Goal: Use online tool/utility: Utilize a website feature to perform a specific function

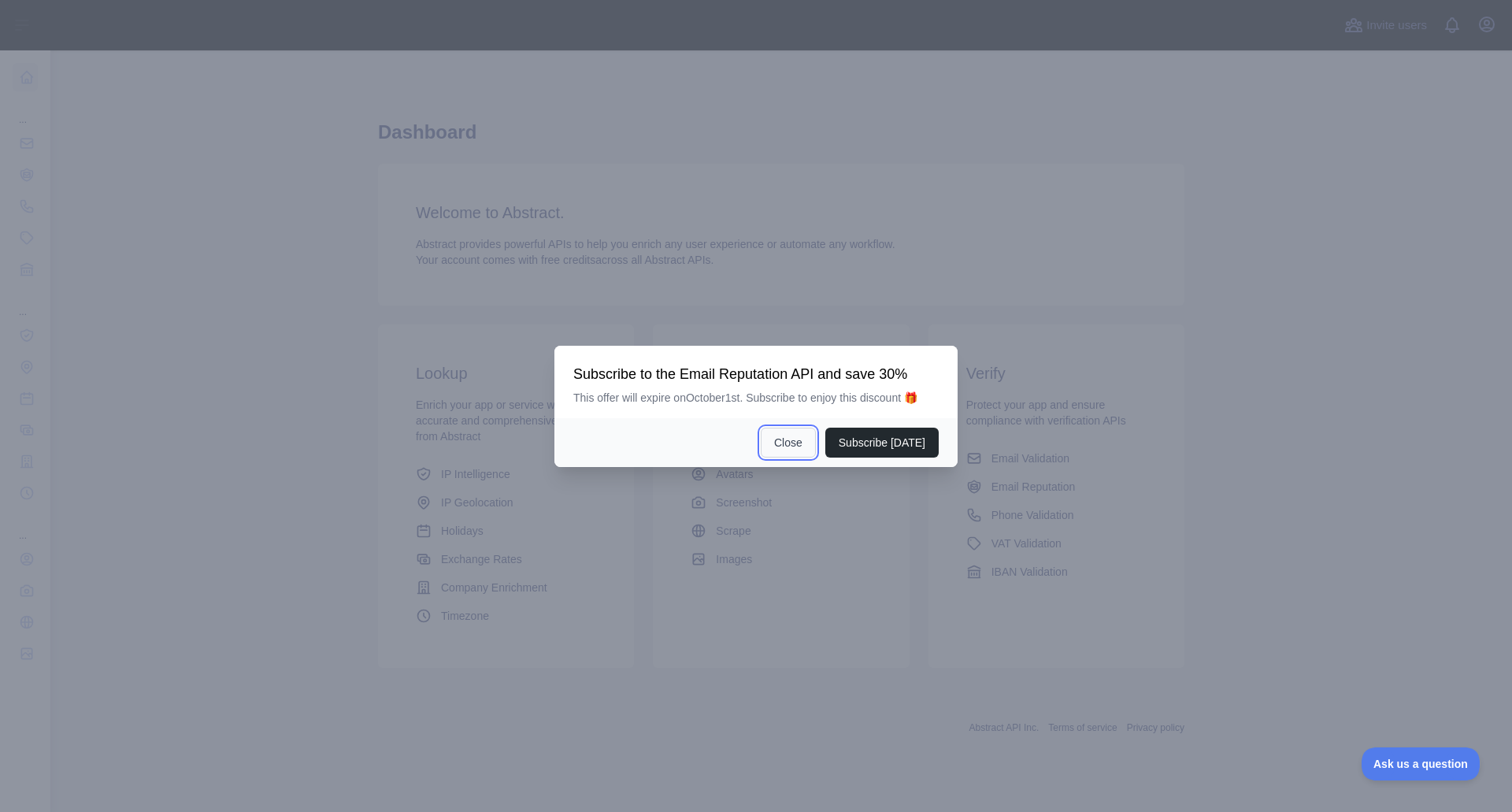
click at [802, 445] on button "Close" at bounding box center [788, 443] width 55 height 30
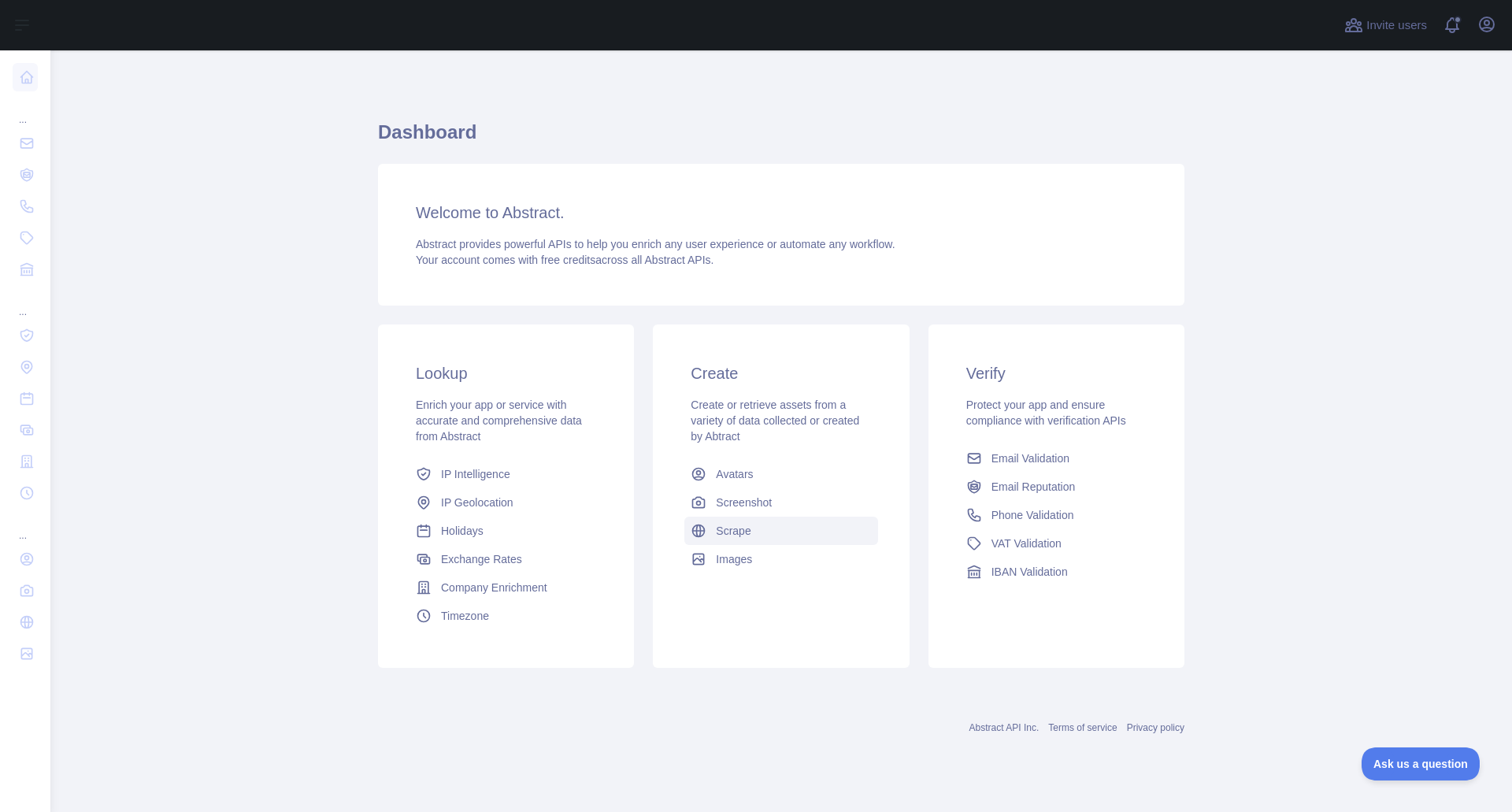
click at [728, 528] on span "Scrape" at bounding box center [733, 531] width 35 height 16
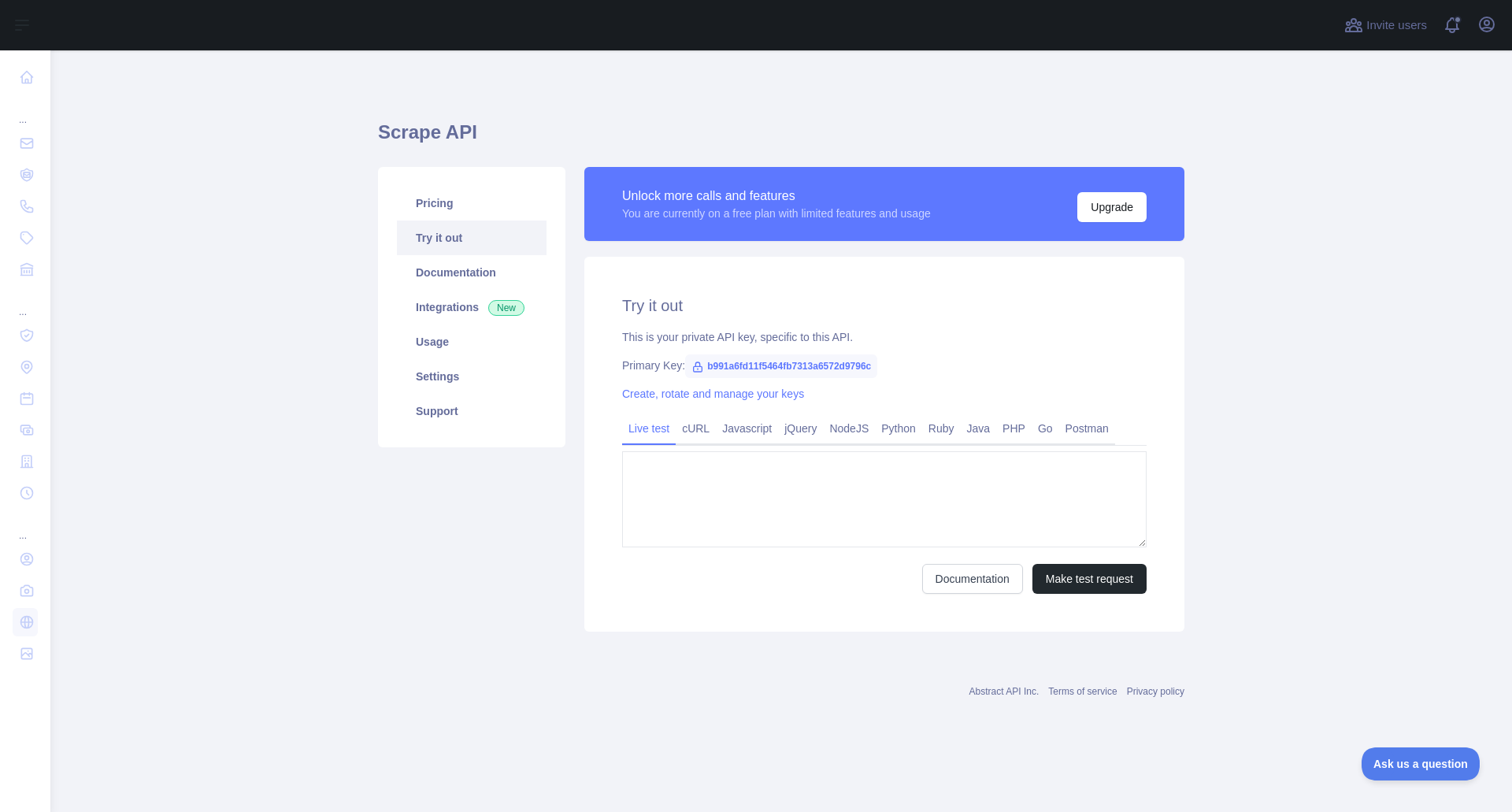
type textarea "**********"
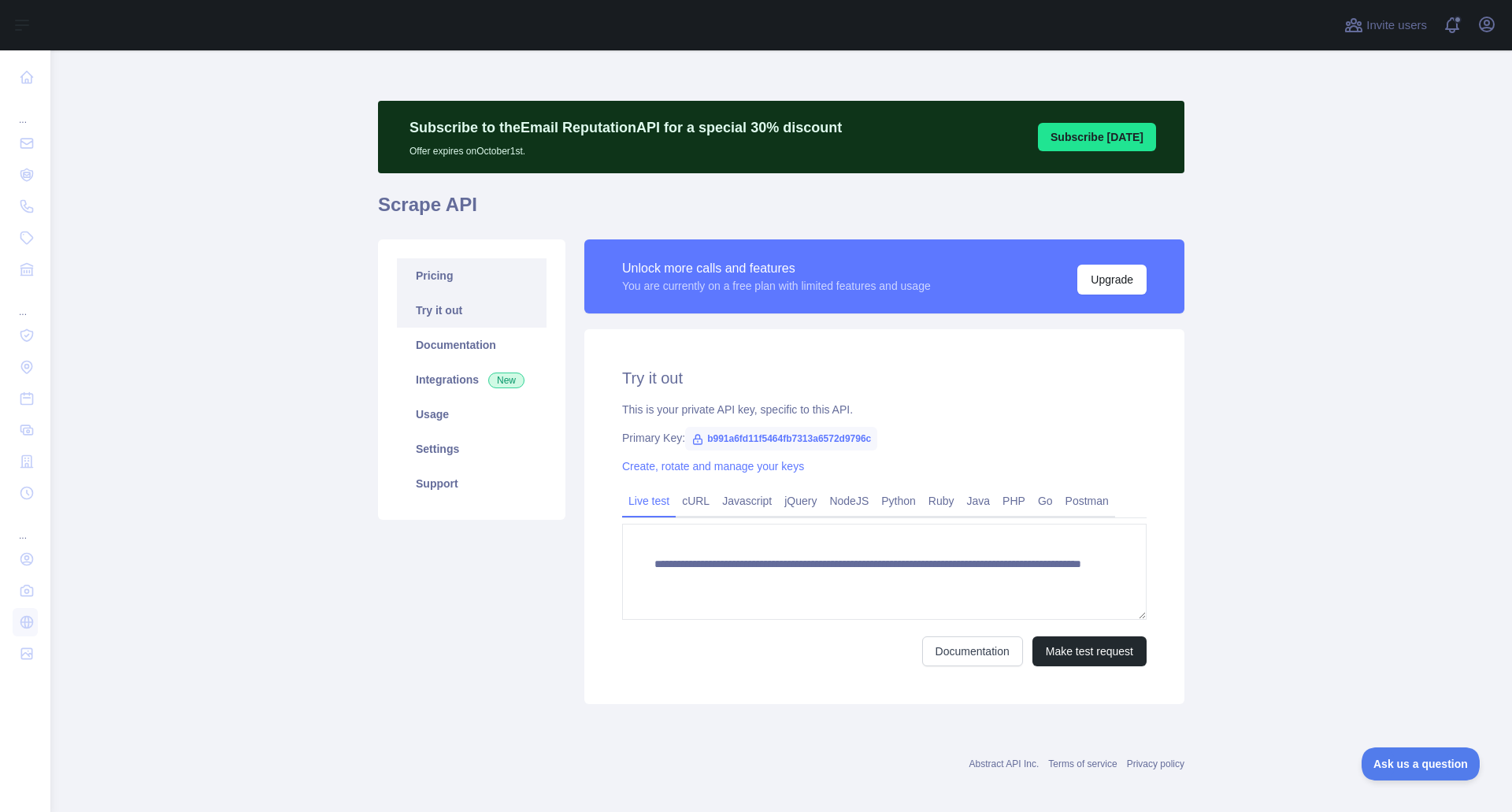
click at [427, 281] on link "Pricing" at bounding box center [471, 276] width 149 height 35
